Goal: Find specific page/section: Find specific page/section

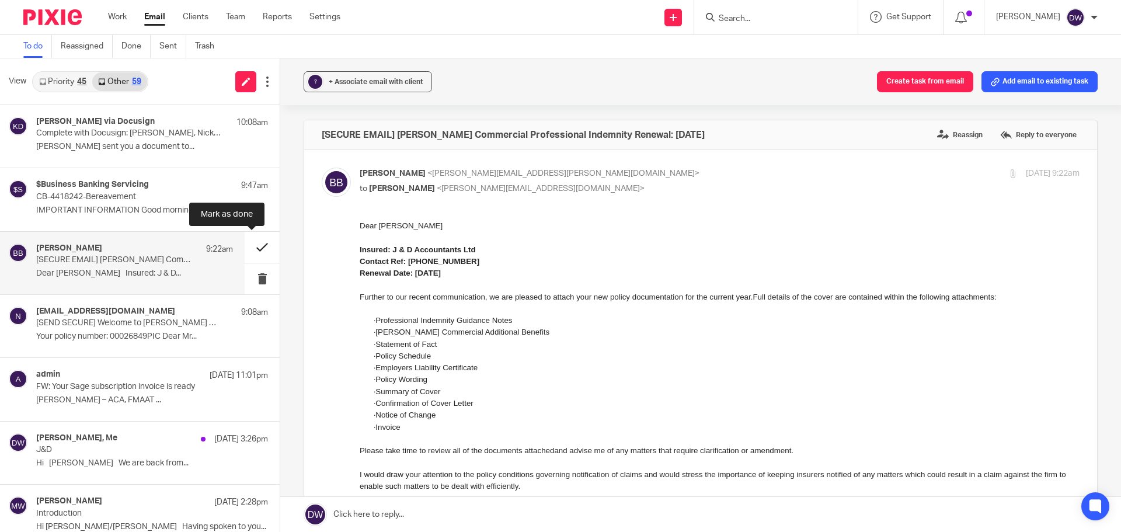
click at [255, 237] on button at bounding box center [262, 247] width 35 height 31
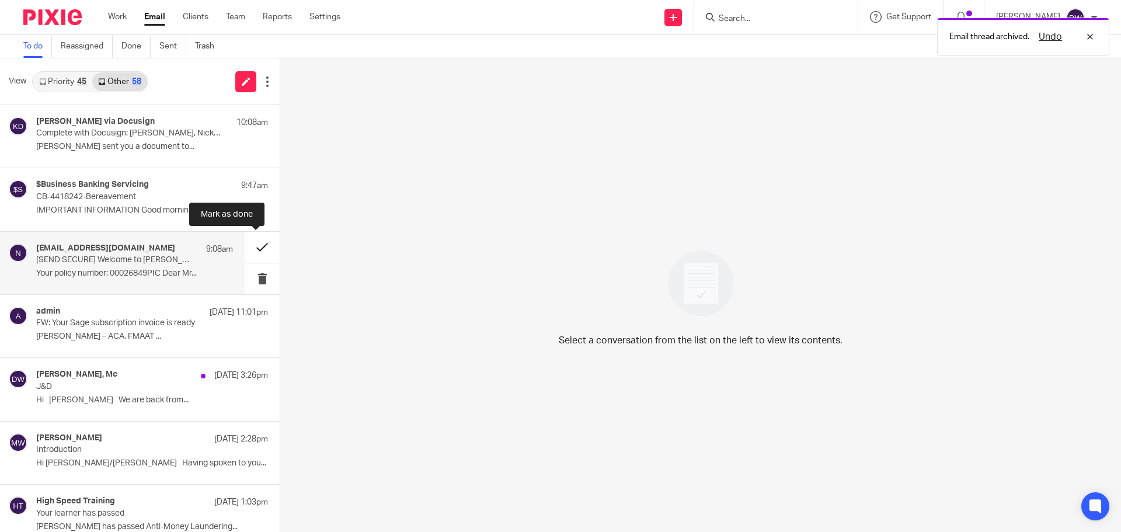
click at [262, 246] on button at bounding box center [262, 247] width 35 height 31
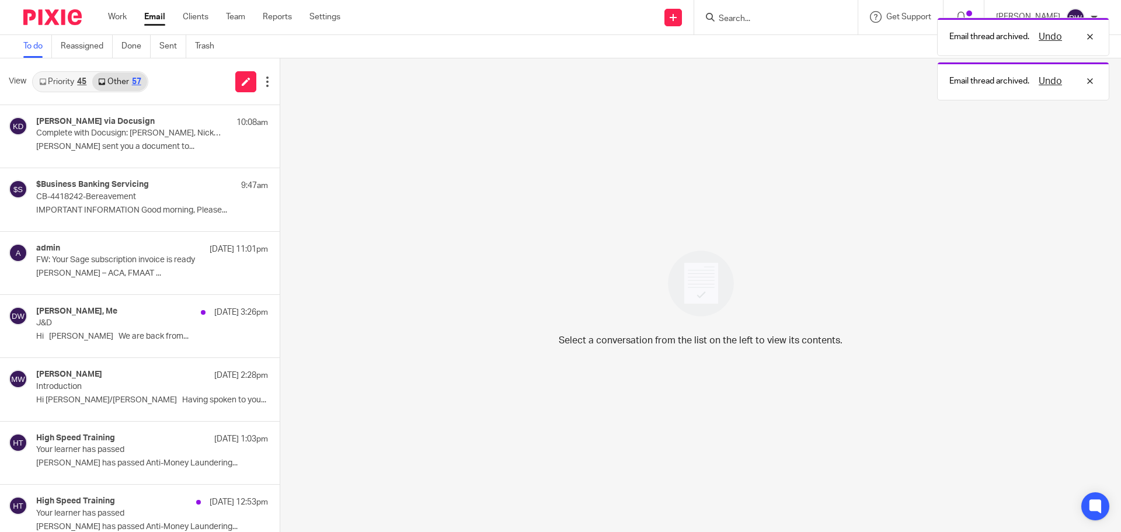
click at [74, 89] on link "Priority 45" at bounding box center [62, 81] width 59 height 19
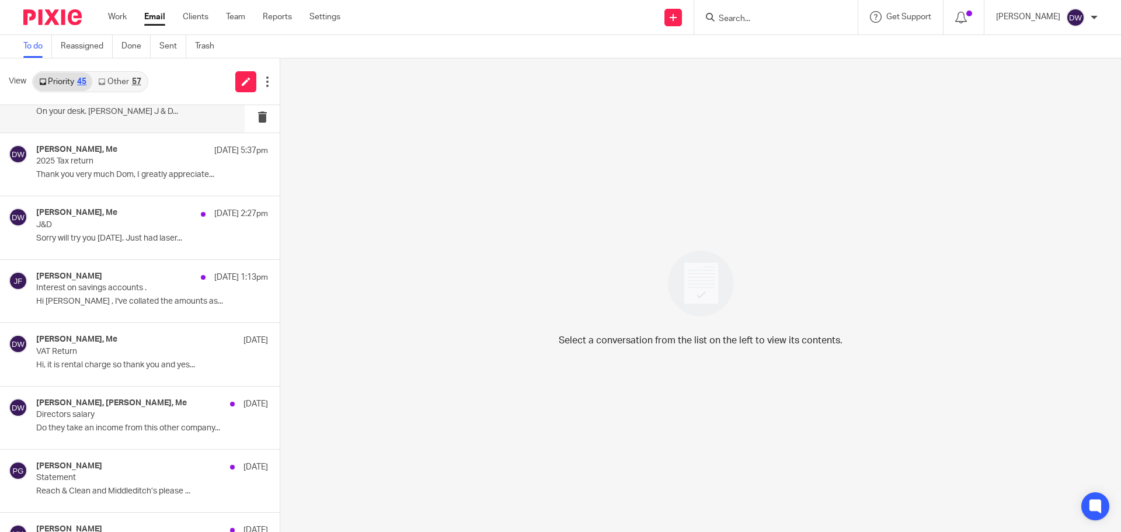
scroll to position [175, 0]
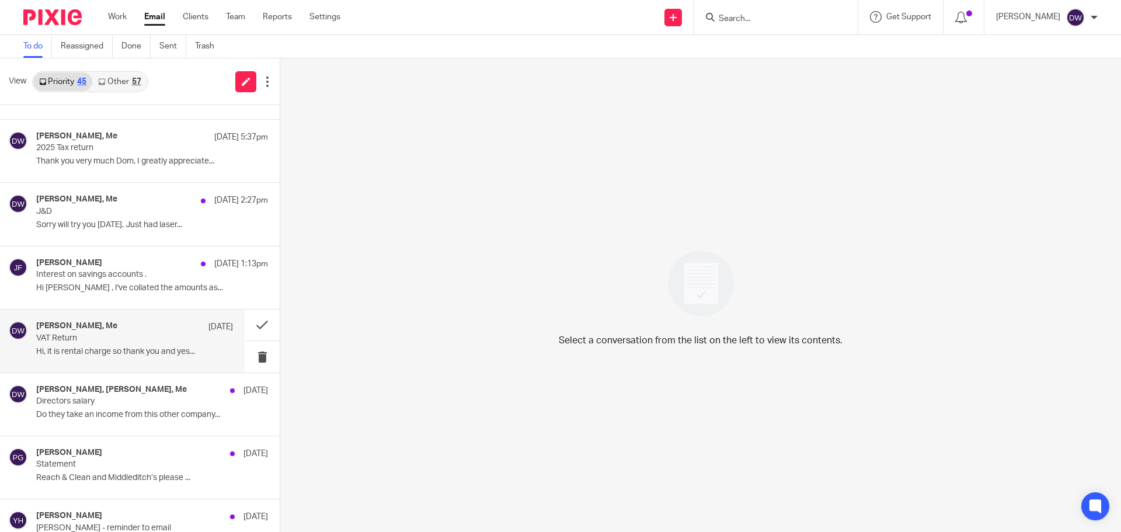
click at [134, 322] on div "[PERSON_NAME], Me [DATE]" at bounding box center [134, 327] width 197 height 12
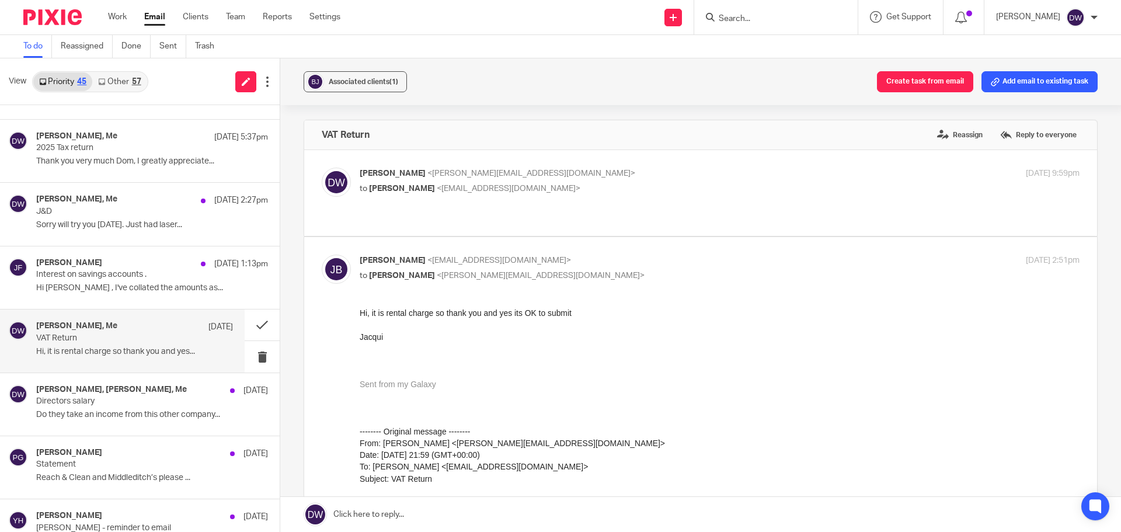
scroll to position [0, 0]
click at [252, 325] on button at bounding box center [262, 324] width 35 height 31
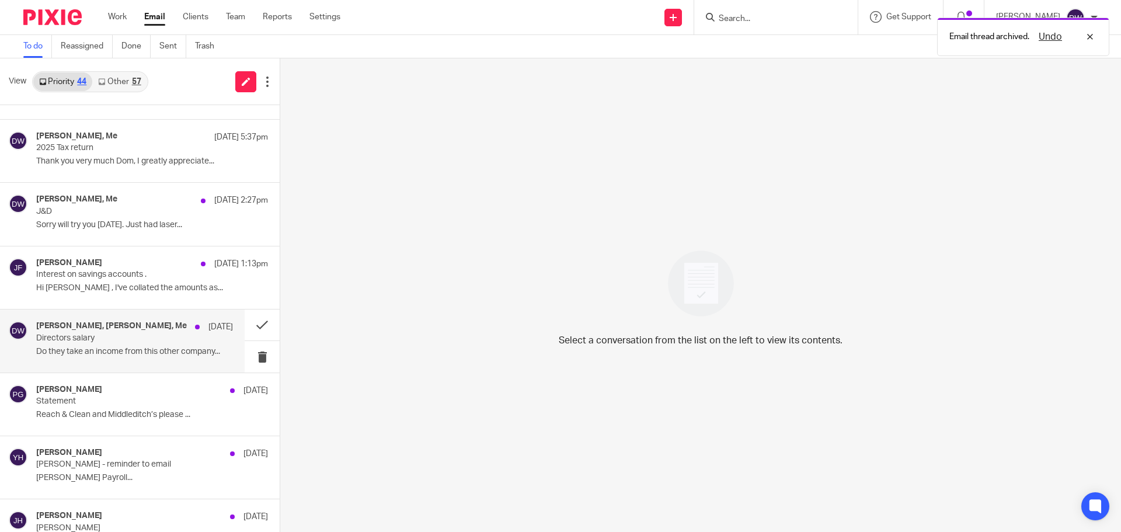
click at [141, 326] on h4 "[PERSON_NAME], [PERSON_NAME], Me" at bounding box center [111, 326] width 151 height 10
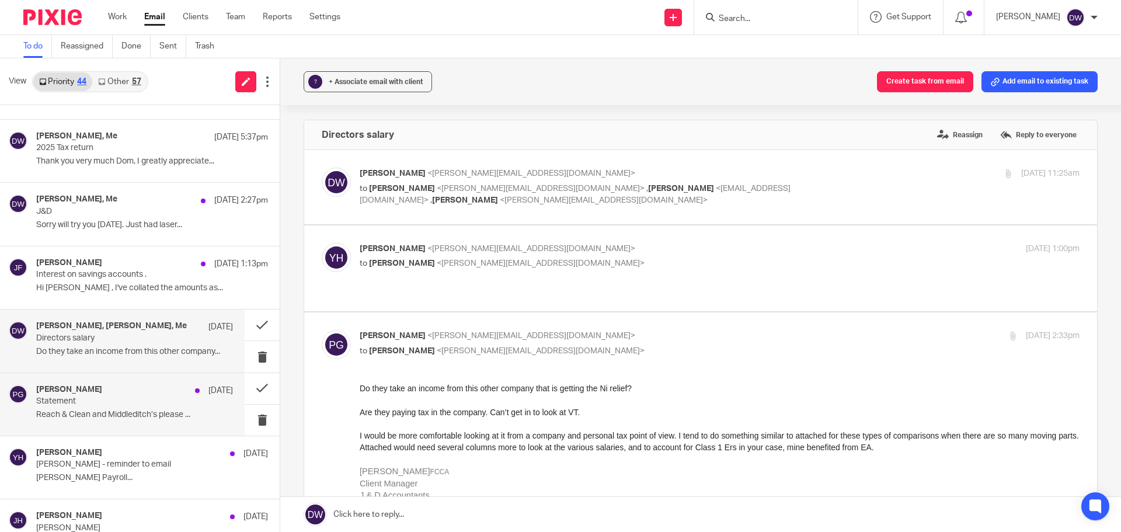
click at [136, 399] on p "Statement" at bounding box center [115, 401] width 158 height 10
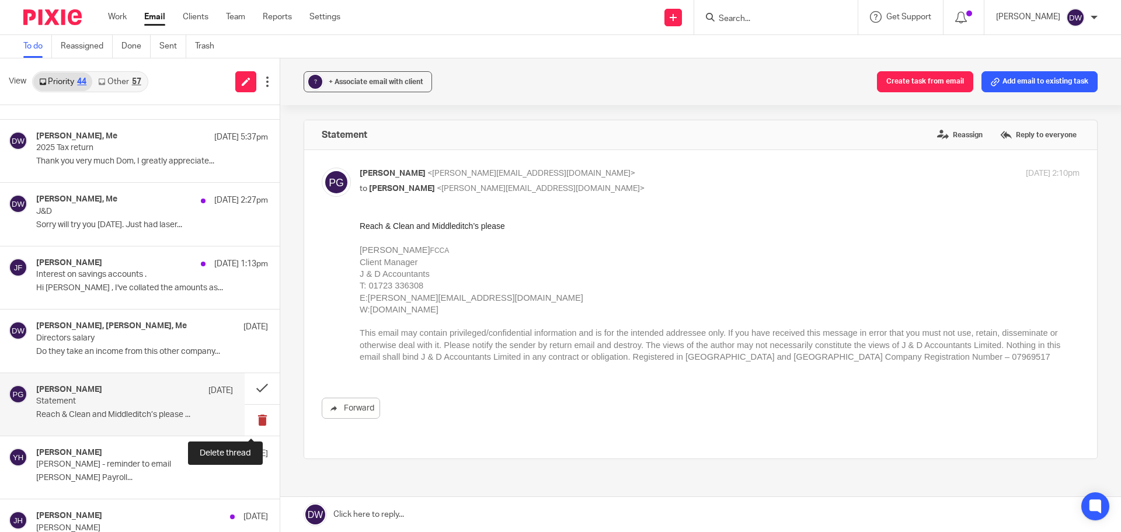
click at [245, 415] on button at bounding box center [262, 420] width 35 height 31
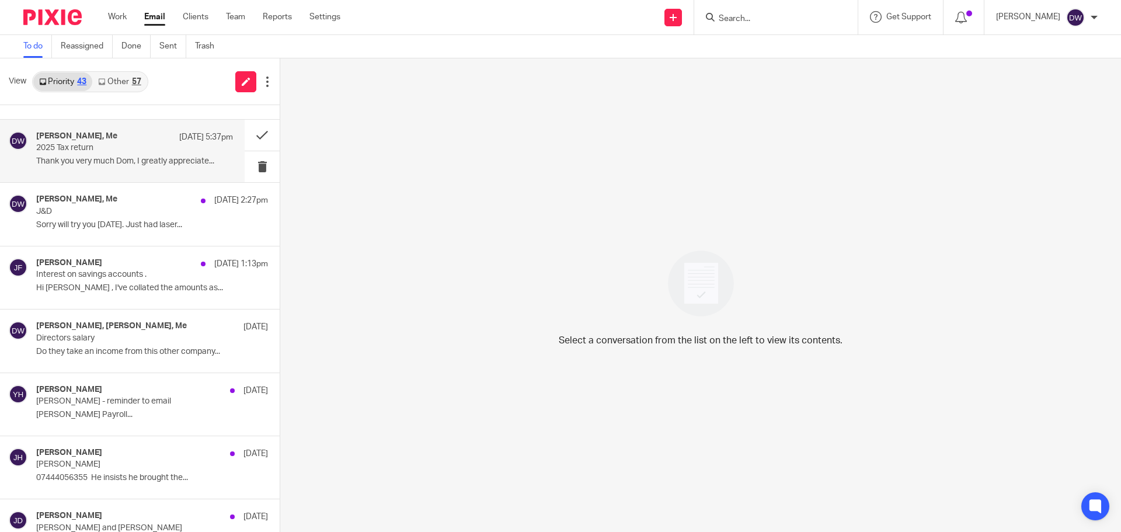
click at [121, 150] on p "2025 Tax return" at bounding box center [115, 148] width 158 height 10
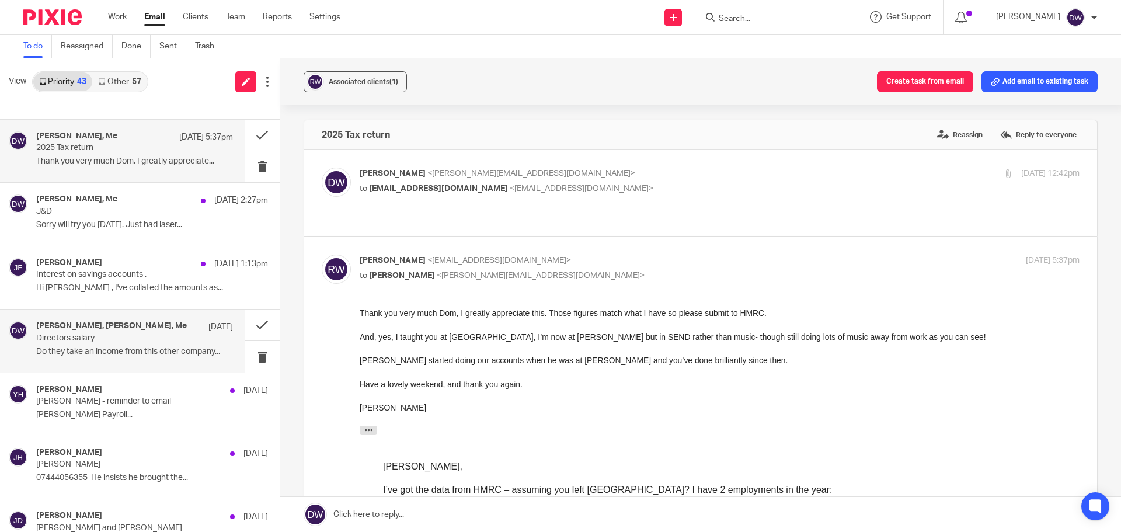
click at [105, 347] on p "Do they take an income from this other company..." at bounding box center [134, 352] width 197 height 10
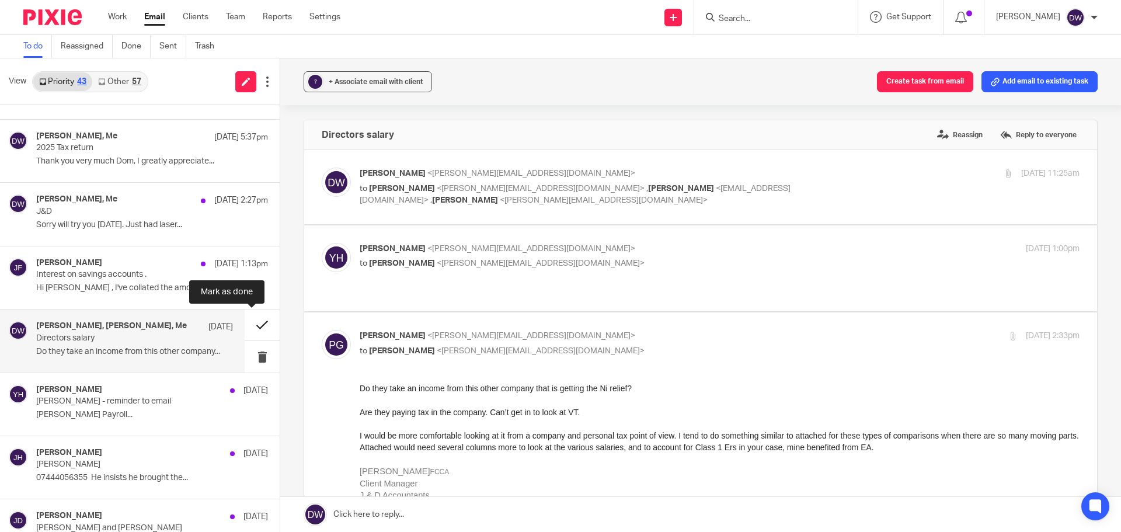
click at [245, 325] on button at bounding box center [262, 324] width 35 height 31
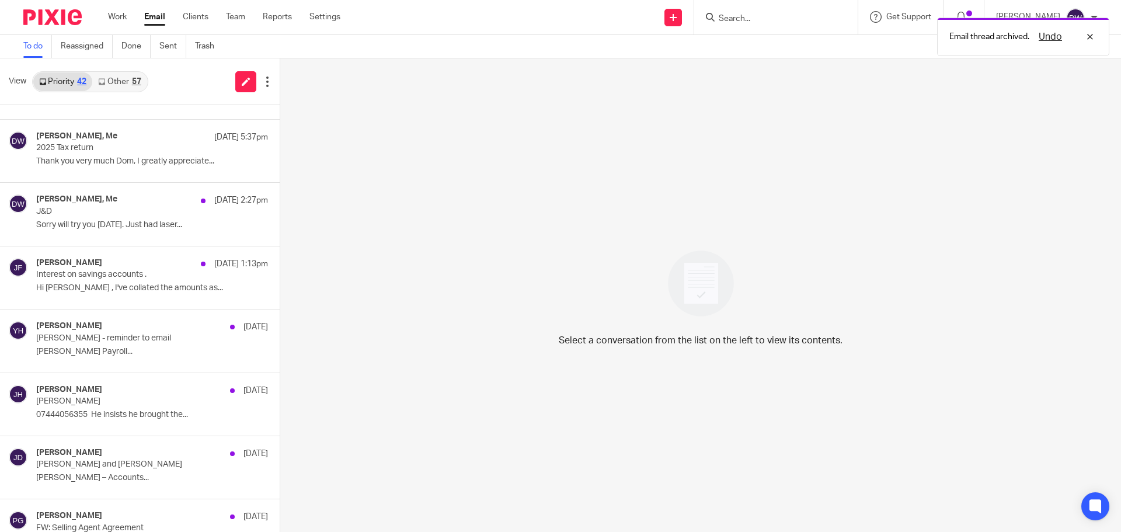
click at [131, 81] on link "Other 57" at bounding box center [119, 81] width 54 height 19
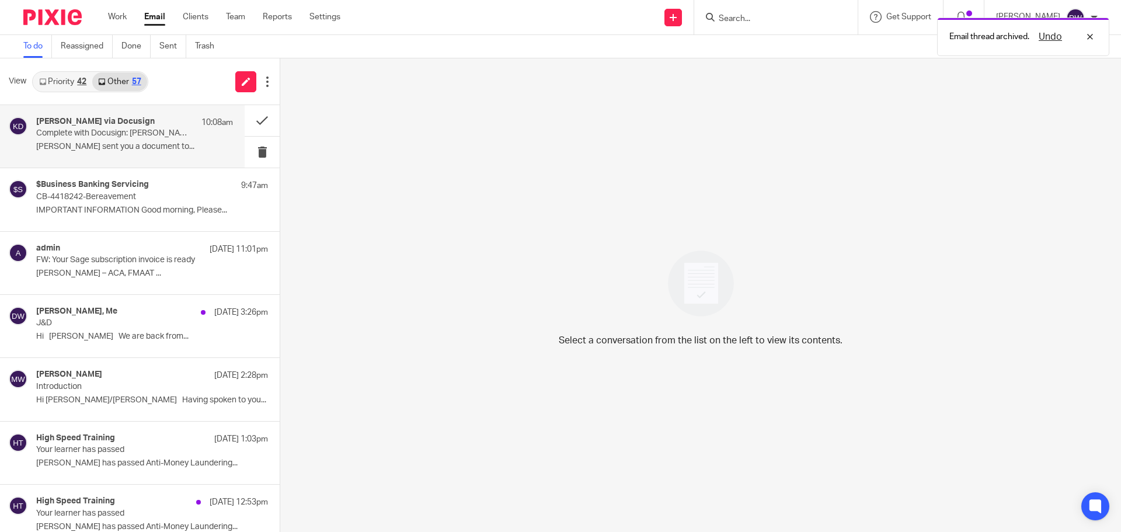
click at [133, 128] on p "Complete with Docusign: [PERSON_NAME], Nick_Employment Reference Request_[DATE]…" at bounding box center [115, 133] width 158 height 10
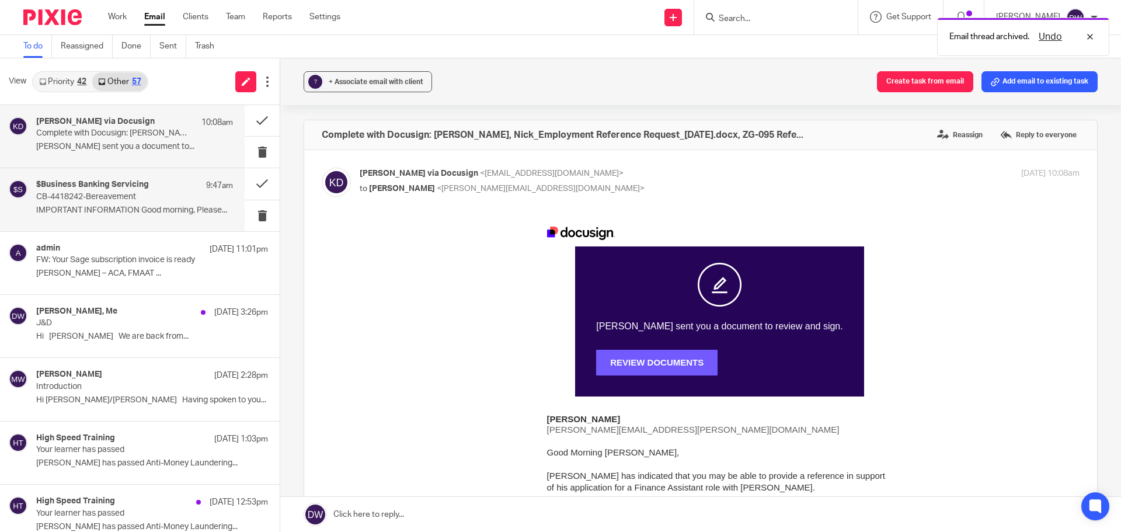
click at [120, 212] on p "IMPORTANT INFORMATION Good morning, Please..." at bounding box center [134, 211] width 197 height 10
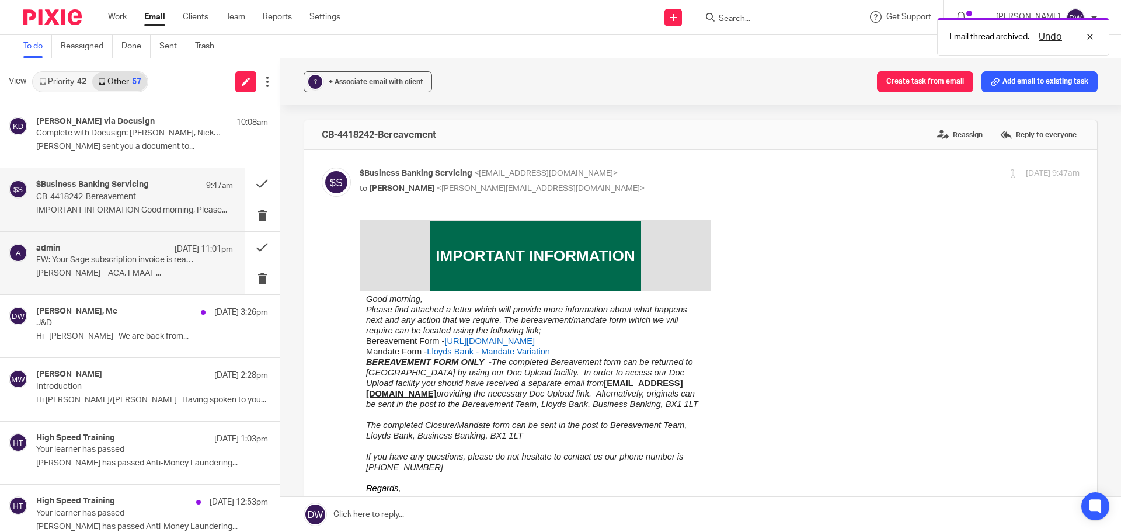
click at [131, 258] on p "FW: Your Sage subscription invoice is ready" at bounding box center [115, 260] width 158 height 10
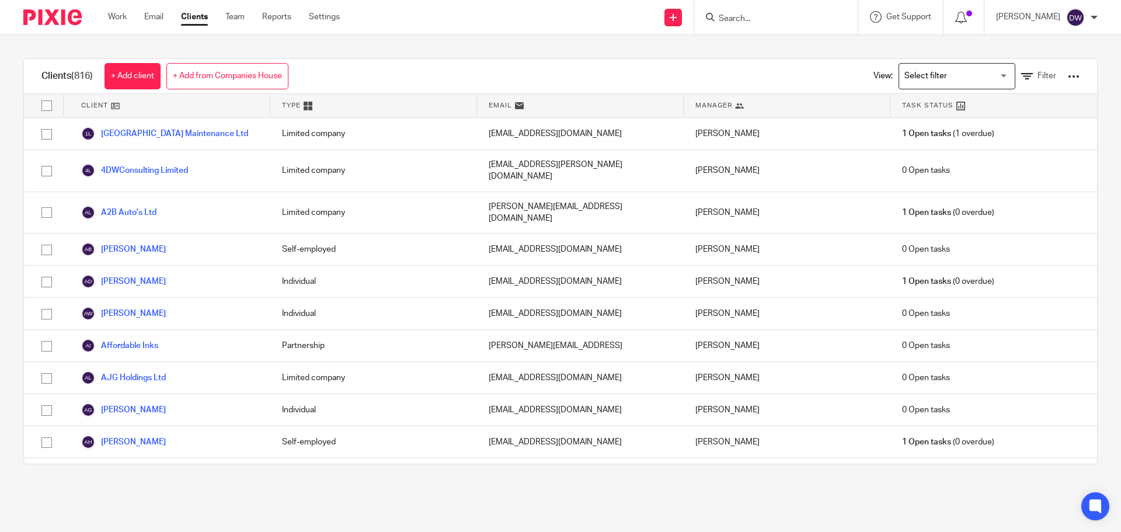
click at [764, 16] on input "Search" at bounding box center [770, 19] width 105 height 11
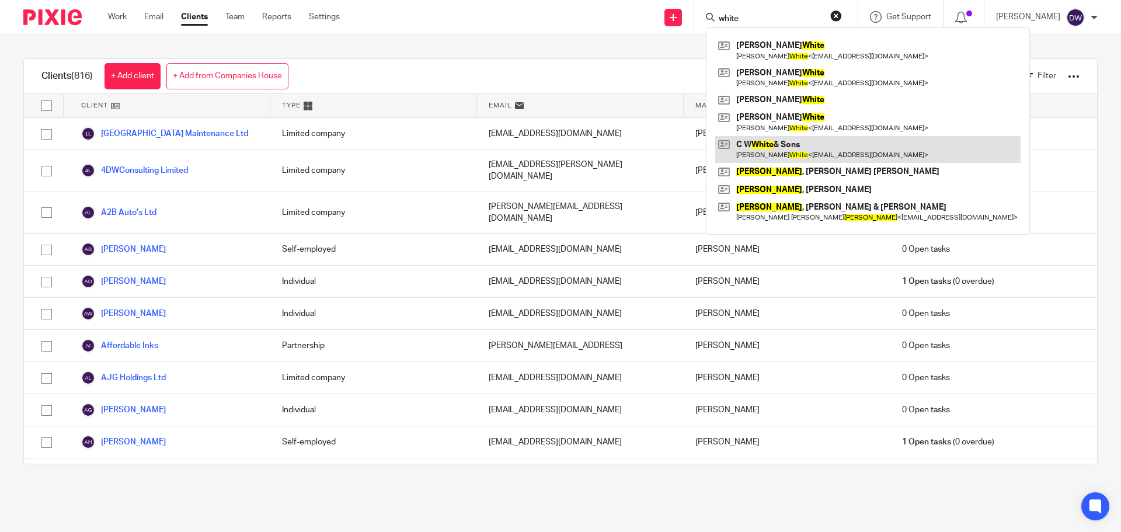
type input "white"
click at [807, 149] on link at bounding box center [867, 149] width 305 height 27
